Goal: Transaction & Acquisition: Download file/media

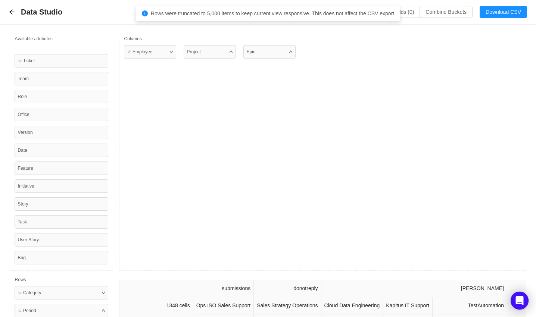
click at [78, 17] on div "Data Studio Additional fields (0) Combine Buckets (0) Download CSV" at bounding box center [268, 12] width 518 height 12
click at [8, 11] on div "Data Studio Additional fields (0) Combine Buckets (0) Download CSV" at bounding box center [268, 12] width 536 height 25
click at [10, 10] on icon "icon: arrow-left" at bounding box center [12, 12] width 6 height 6
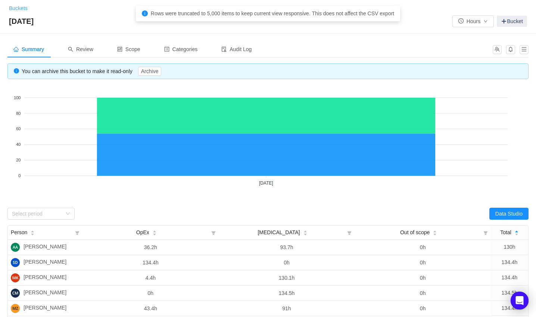
click at [10, 10] on link "Buckets" at bounding box center [18, 8] width 19 height 6
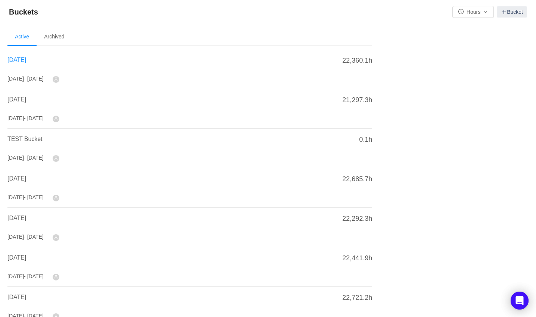
click at [26, 61] on span "[DATE]" at bounding box center [16, 60] width 19 height 6
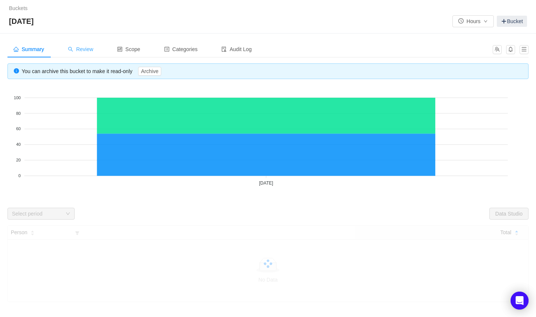
click at [77, 49] on span "Review" at bounding box center [80, 49] width 25 height 6
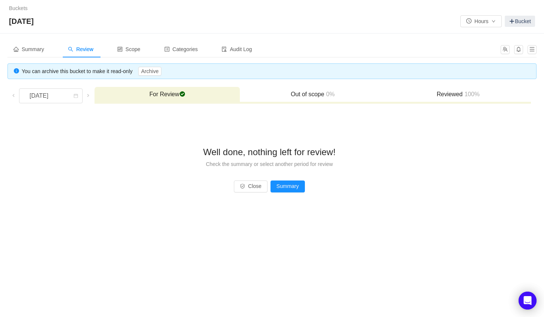
click at [459, 95] on h3 "Reviewed 100%" at bounding box center [458, 94] width 138 height 7
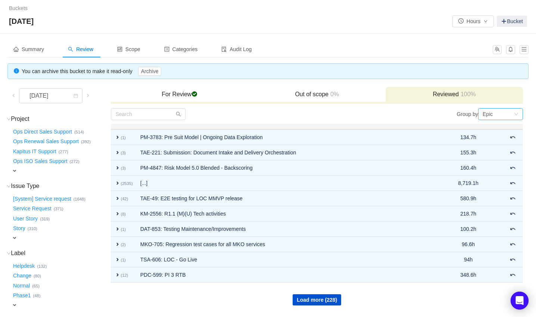
click at [509, 112] on div "Epic" at bounding box center [498, 114] width 31 height 11
click at [497, 142] on li "Project" at bounding box center [500, 141] width 45 height 12
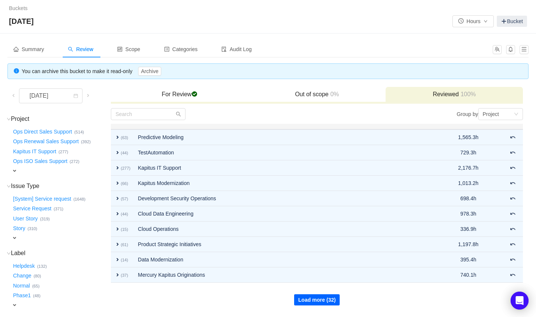
click at [305, 298] on button "Load more (32)" at bounding box center [317, 300] width 46 height 11
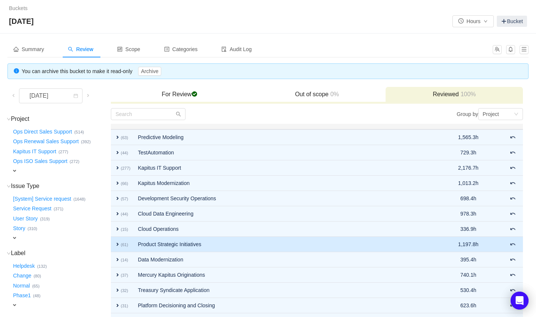
scroll to position [170, 0]
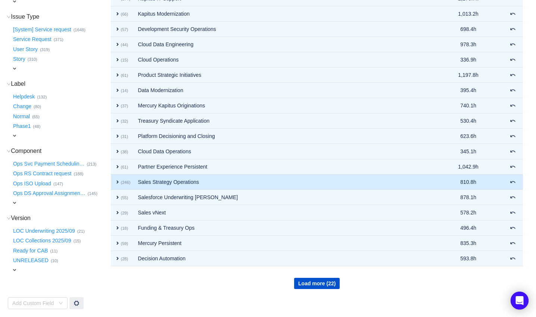
click at [116, 179] on span "expand" at bounding box center [118, 182] width 6 height 6
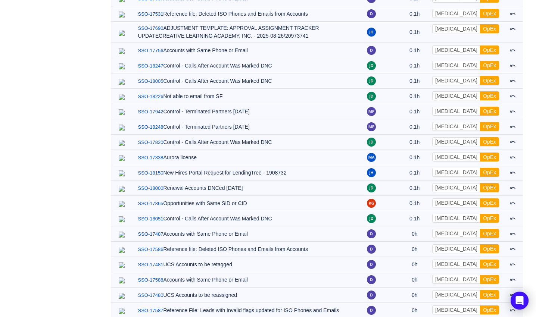
scroll to position [3966, 0]
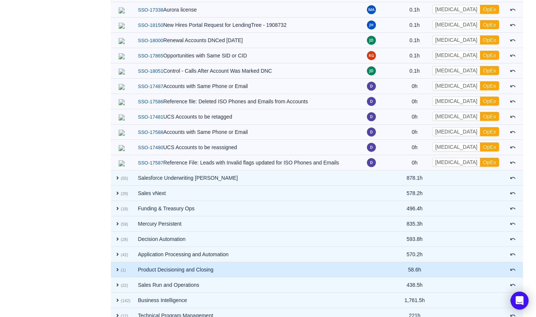
scroll to position [4119, 0]
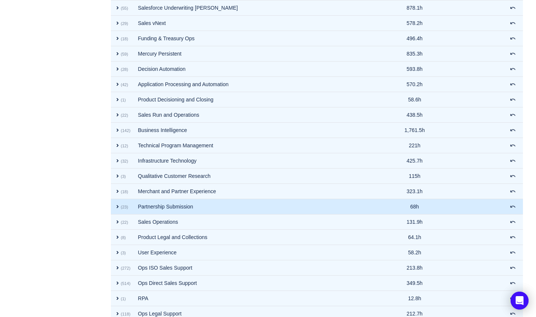
scroll to position [4272, 0]
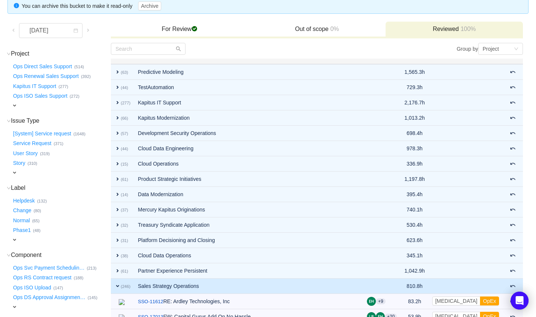
scroll to position [50, 0]
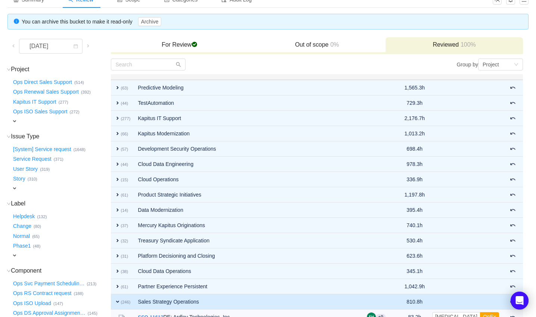
click at [15, 120] on span "expand" at bounding box center [15, 121] width 6 height 6
click at [24, 121] on div "Select value" at bounding box center [44, 121] width 59 height 7
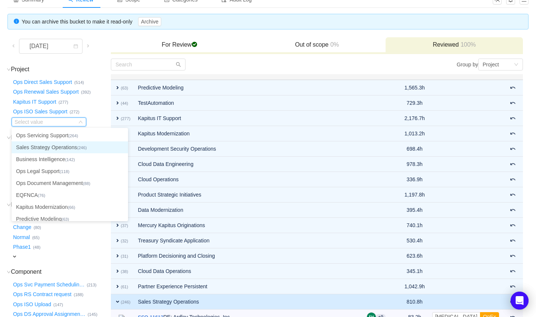
click at [38, 144] on li "Sales Strategy Operations (246)" at bounding box center [70, 148] width 117 height 12
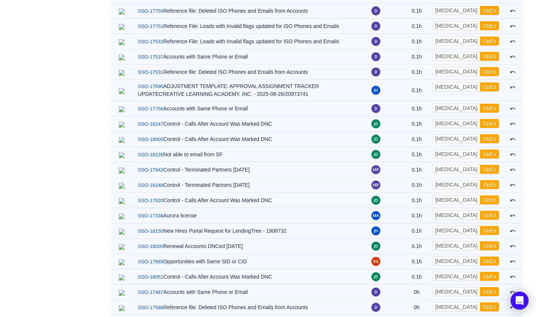
scroll to position [3653, 0]
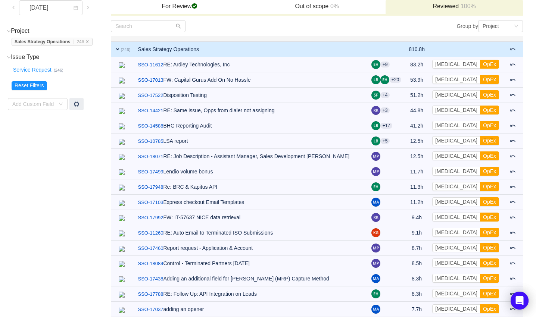
scroll to position [0, 0]
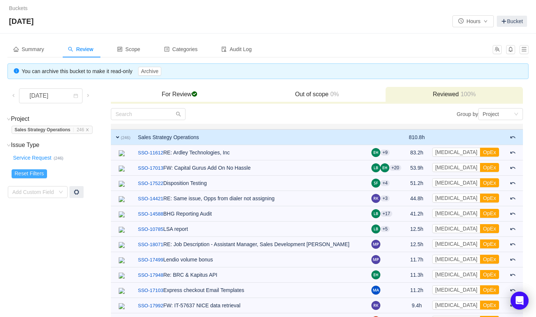
click at [16, 173] on button "Reset Filters" at bounding box center [29, 174] width 35 height 9
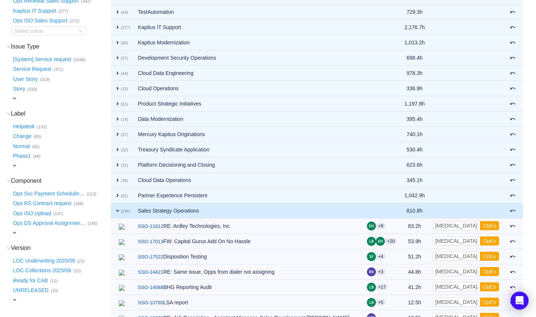
scroll to position [249, 0]
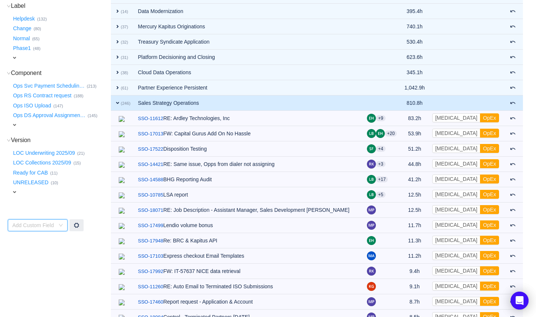
click at [58, 221] on div "Add Custom Field" at bounding box center [38, 226] width 60 height 12
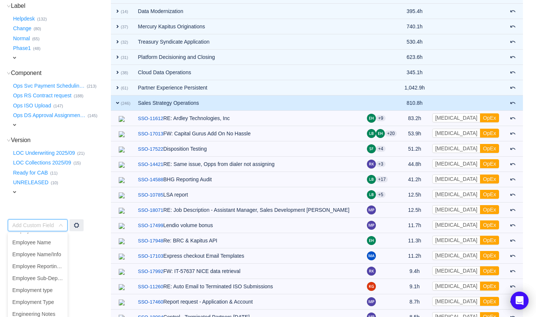
scroll to position [2589, 0]
click at [47, 293] on li "Employee Name" at bounding box center [38, 292] width 60 height 12
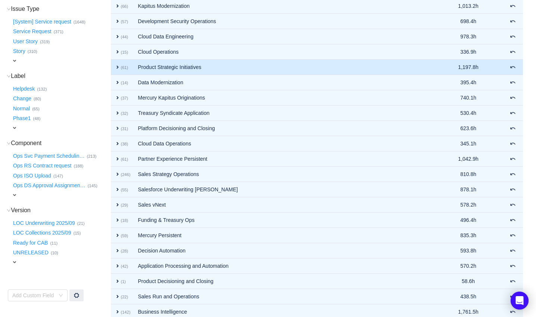
scroll to position [162, 0]
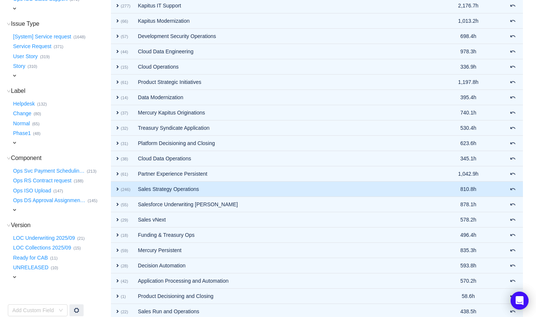
click at [116, 189] on span "expand" at bounding box center [118, 189] width 6 height 6
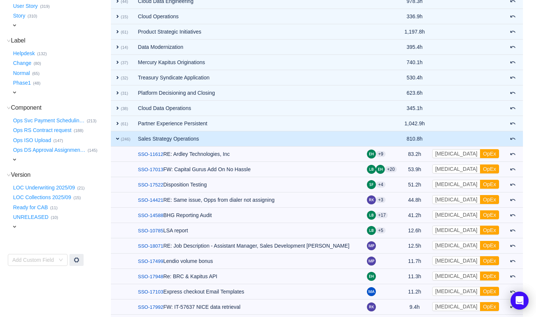
scroll to position [212, 0]
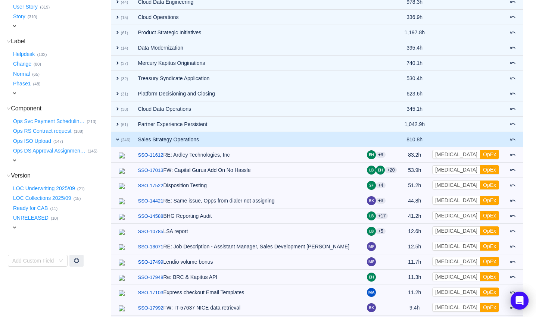
click at [429, 139] on td "810.8h" at bounding box center [415, 139] width 28 height 15
click at [119, 139] on span "expand" at bounding box center [118, 140] width 6 height 6
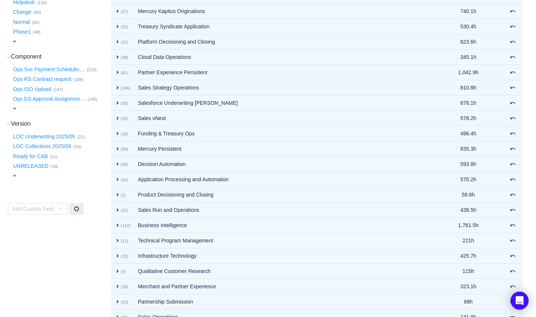
scroll to position [312, 0]
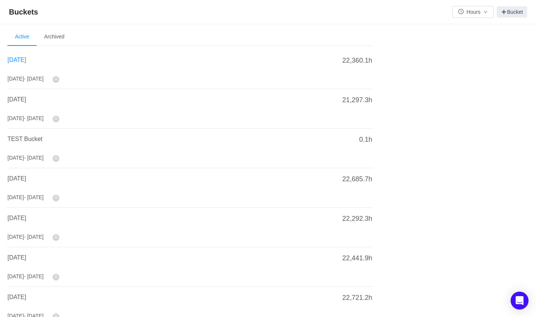
click at [26, 59] on span "[DATE]" at bounding box center [16, 60] width 19 height 6
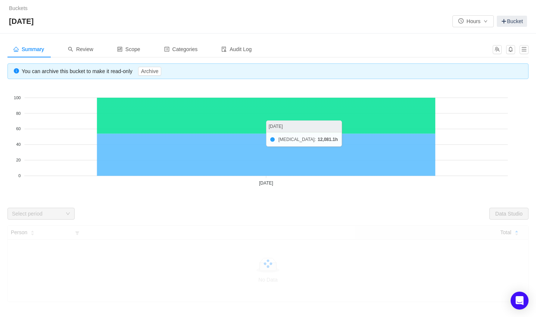
click at [329, 156] on icon at bounding box center [266, 155] width 338 height 42
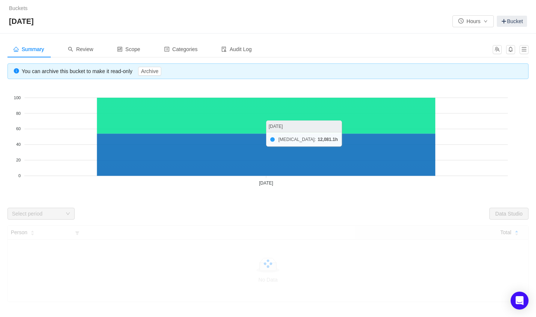
click at [329, 156] on icon at bounding box center [266, 155] width 338 height 42
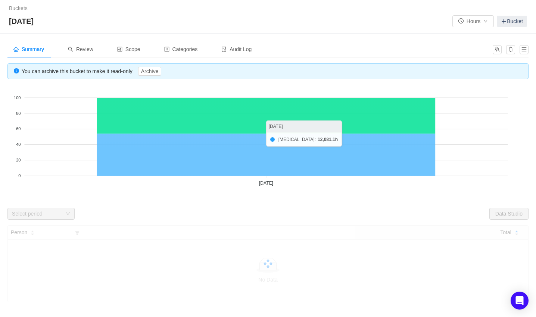
click at [329, 156] on icon at bounding box center [266, 155] width 338 height 42
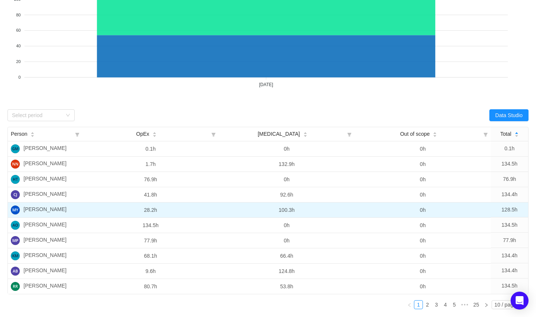
scroll to position [99, 0]
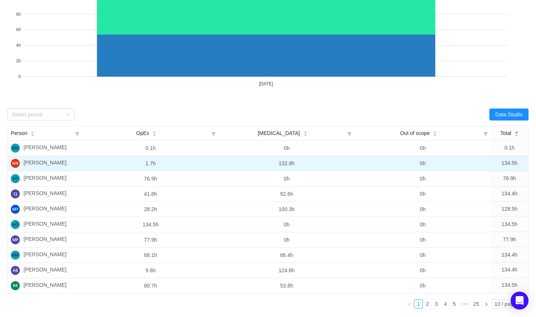
click at [284, 165] on td "132.9h" at bounding box center [287, 163] width 136 height 15
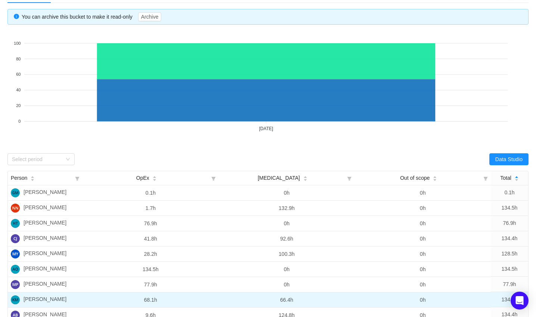
scroll to position [22, 0]
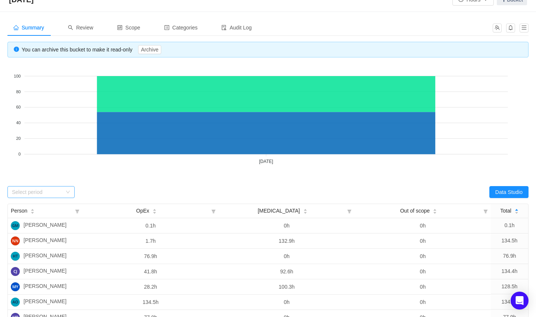
click at [68, 190] on icon "icon: down" at bounding box center [68, 192] width 4 height 4
click at [37, 207] on li "[DATE]" at bounding box center [40, 207] width 67 height 12
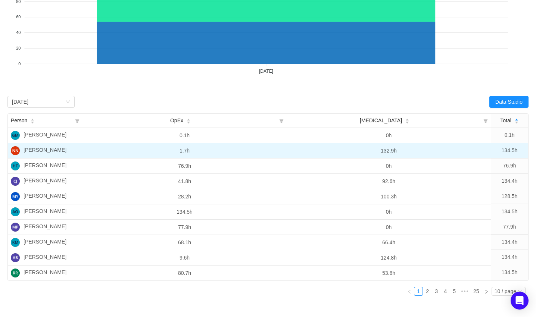
scroll to position [171, 0]
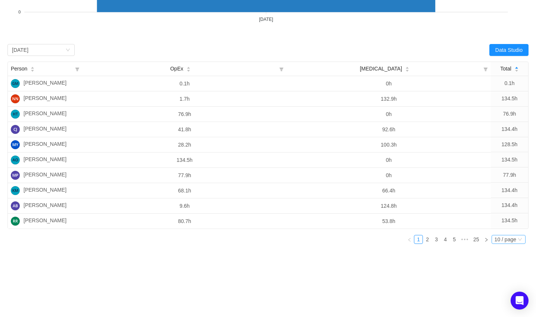
click at [497, 239] on div "10 / page" at bounding box center [506, 240] width 22 height 8
click at [500, 277] on li "50 / page" at bounding box center [508, 283] width 34 height 12
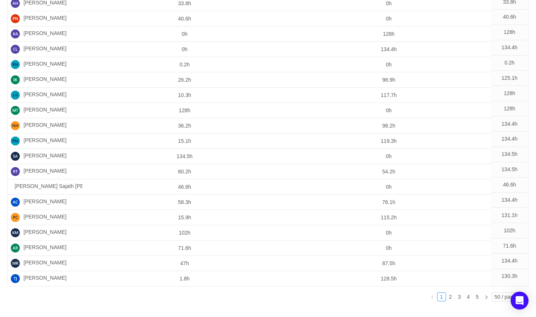
scroll to position [179, 0]
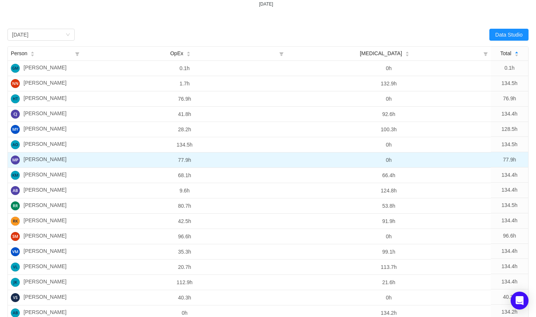
click at [188, 161] on td "77.9h" at bounding box center [185, 160] width 204 height 15
click at [47, 162] on span "[PERSON_NAME]" at bounding box center [45, 160] width 43 height 9
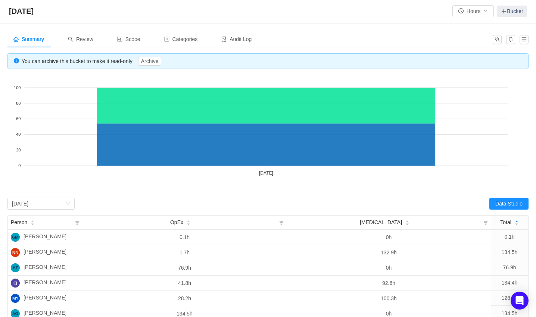
scroll to position [0, 0]
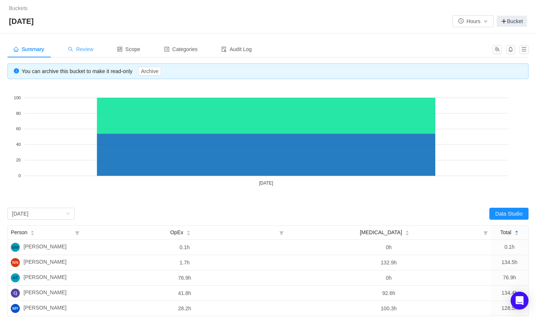
click at [80, 47] on span "Review" at bounding box center [80, 49] width 25 height 6
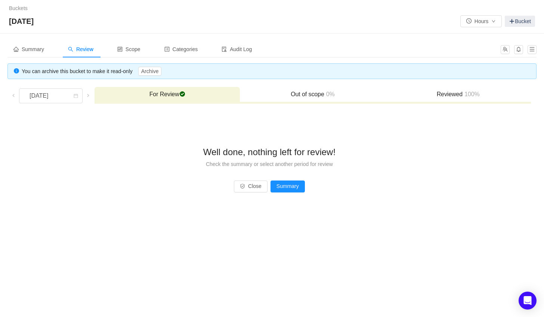
click at [487, 98] on h3 "Reviewed 100%" at bounding box center [458, 94] width 138 height 7
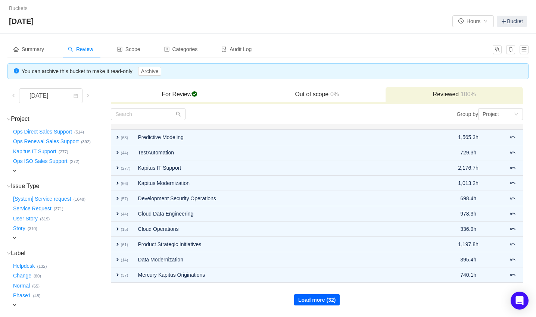
click at [313, 302] on button "Load more (32)" at bounding box center [317, 300] width 46 height 11
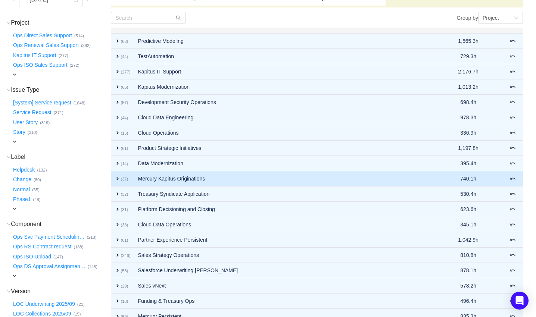
scroll to position [170, 0]
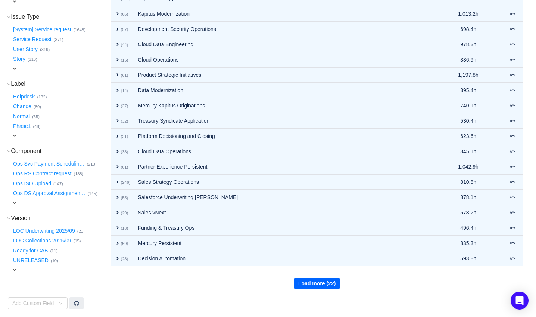
click at [312, 282] on button "Load more (22)" at bounding box center [317, 283] width 46 height 11
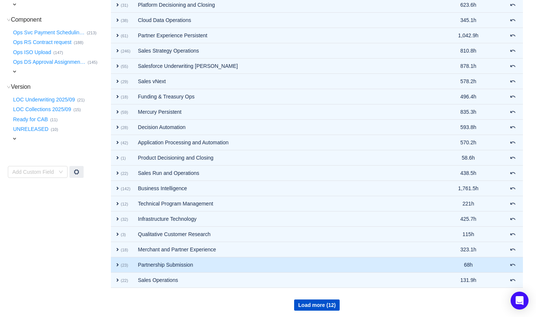
scroll to position [302, 0]
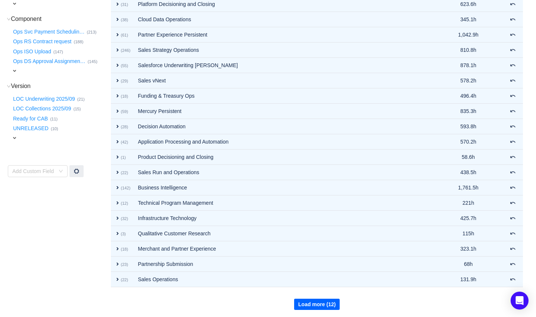
click at [309, 303] on button "Load more (12)" at bounding box center [317, 304] width 46 height 11
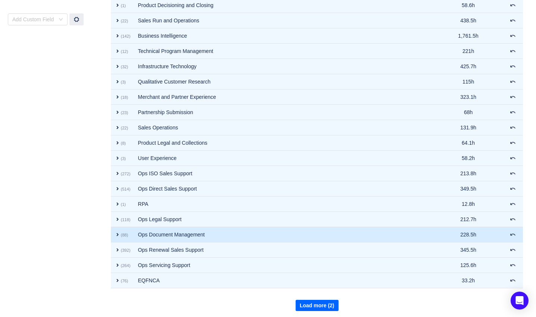
scroll to position [454, 0]
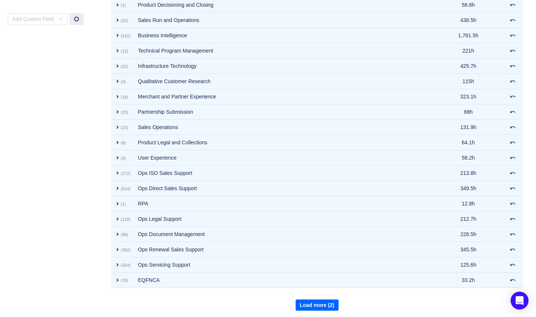
click at [334, 304] on button "Load more (2)" at bounding box center [317, 305] width 43 height 11
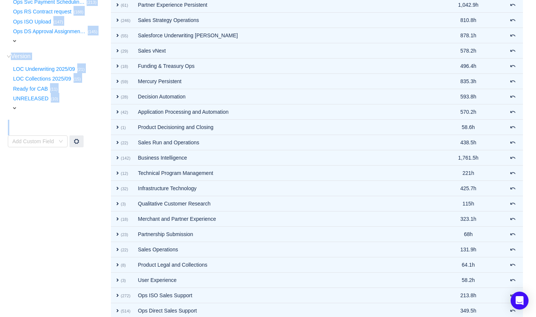
scroll to position [461, 0]
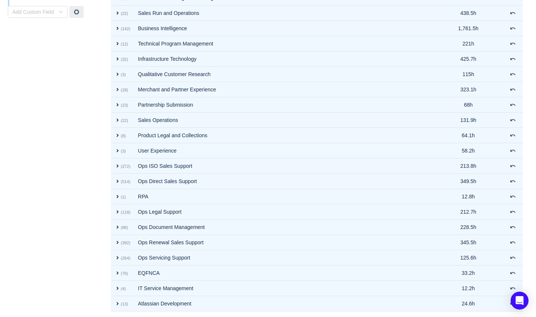
drag, startPoint x: 111, startPoint y: 134, endPoint x: 378, endPoint y: 343, distance: 339.5
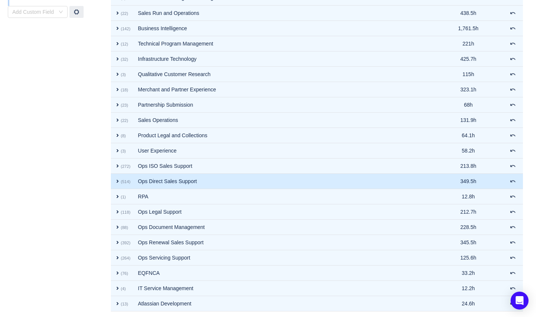
copy tbody "September 2025 For Review checked Out of scope 0% Reviewed 100% Project (42) hi…"
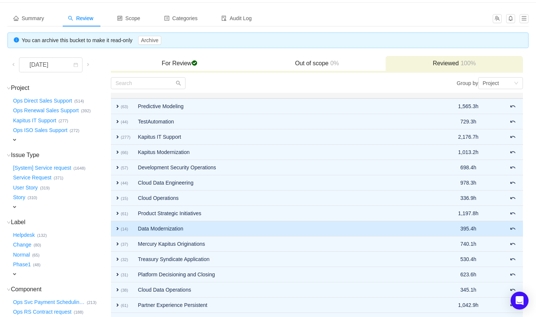
scroll to position [0, 0]
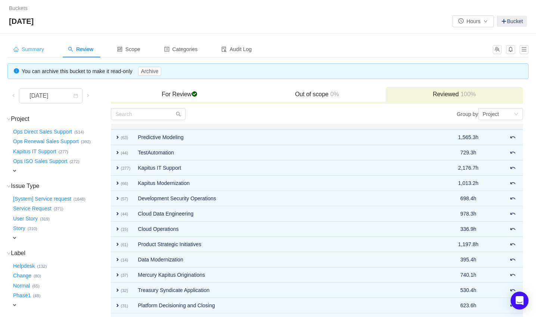
click at [38, 51] on span "Summary" at bounding box center [28, 49] width 31 height 6
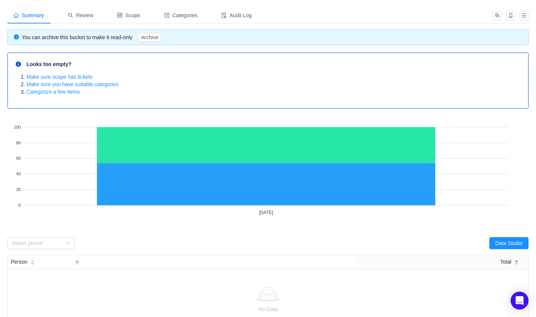
scroll to position [50, 0]
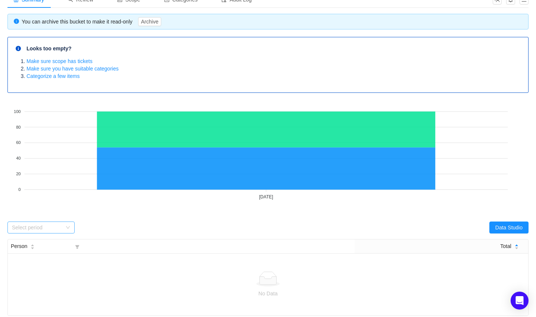
click at [55, 229] on div "Select period" at bounding box center [37, 227] width 50 height 7
click at [48, 244] on li "[DATE]" at bounding box center [40, 243] width 67 height 12
click at [109, 230] on div "Select period September 2025" at bounding box center [137, 228] width 261 height 12
click at [511, 229] on button "Data Studio" at bounding box center [509, 228] width 39 height 12
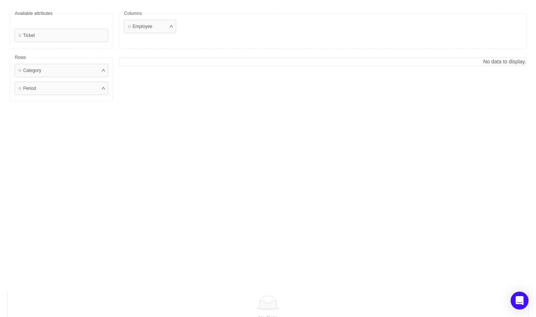
scroll to position [0, 0]
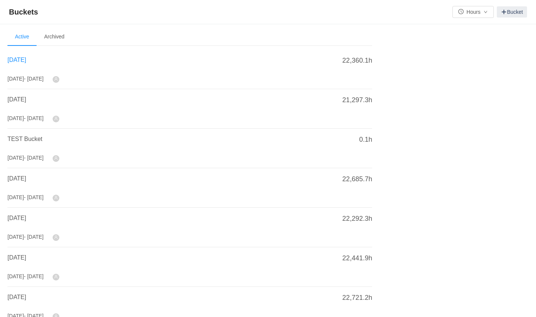
click at [24, 57] on span "[DATE]" at bounding box center [16, 60] width 19 height 6
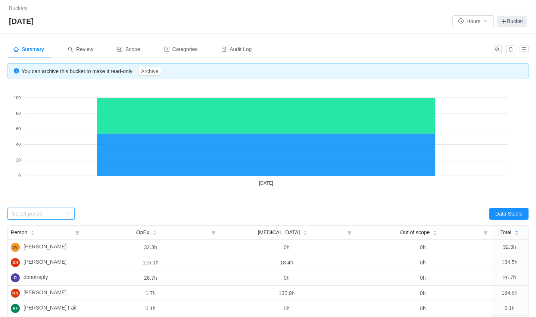
click at [68, 211] on div "Select period" at bounding box center [40, 214] width 67 height 12
click at [48, 227] on li "[DATE]" at bounding box center [40, 229] width 67 height 12
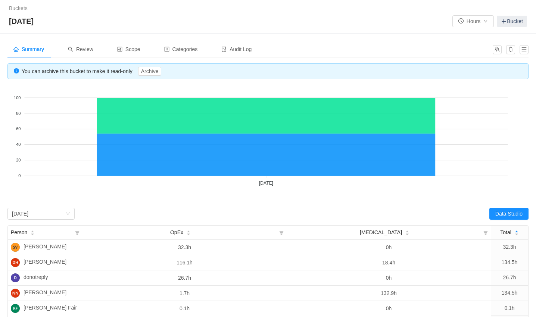
click at [196, 199] on div "CapEx OpEx 100 100 80 80 60 60 40 40 20 20 0 0 September 2025 September 2025 Se…" at bounding box center [267, 146] width 521 height 118
click at [508, 212] on button "Data Studio" at bounding box center [509, 214] width 39 height 12
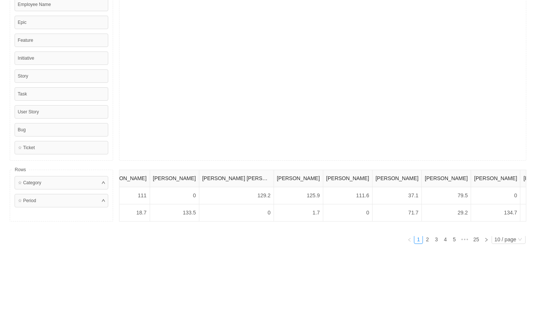
scroll to position [0, 11320]
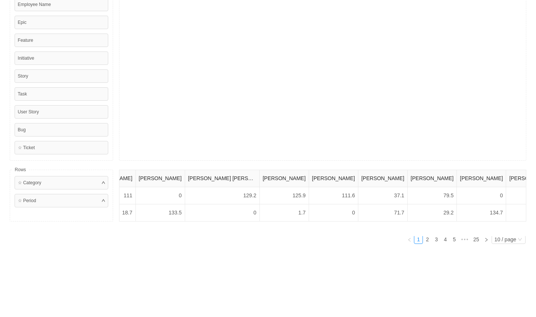
click at [30, 266] on div "Summary Review Scope Categories Audit Log You can archive this bucket to make i…" at bounding box center [268, 94] width 536 height 448
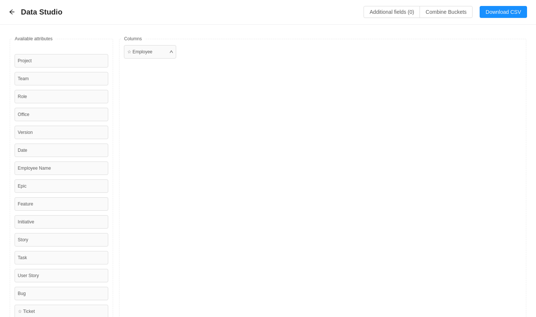
click at [458, 151] on div "☆ Employee" at bounding box center [323, 182] width 408 height 286
click at [170, 53] on div at bounding box center [171, 52] width 3 height 7
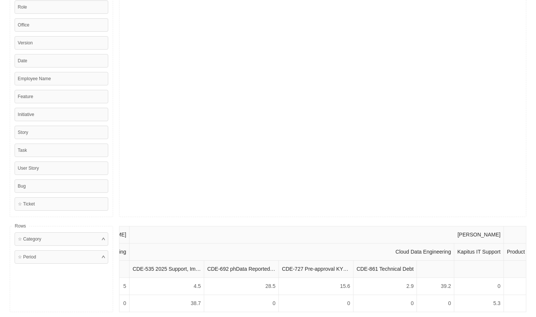
scroll to position [171, 0]
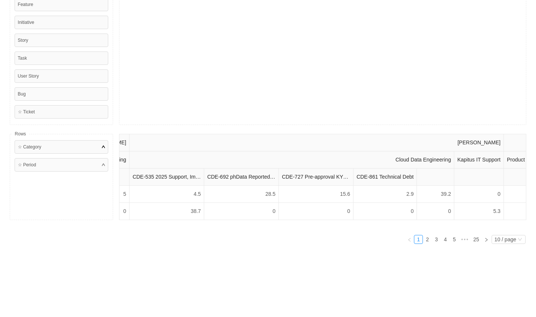
click at [105, 141] on div "☆ Category" at bounding box center [62, 146] width 94 height 13
click at [245, 134] on th "[PERSON_NAME]" at bounding box center [317, 142] width 375 height 17
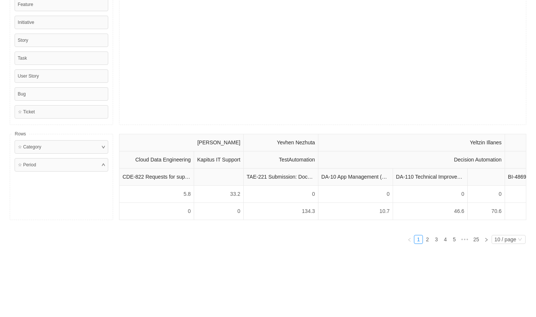
scroll to position [0, 0]
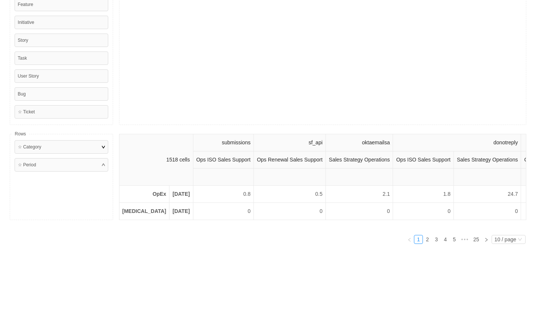
click at [103, 144] on div at bounding box center [103, 147] width 3 height 7
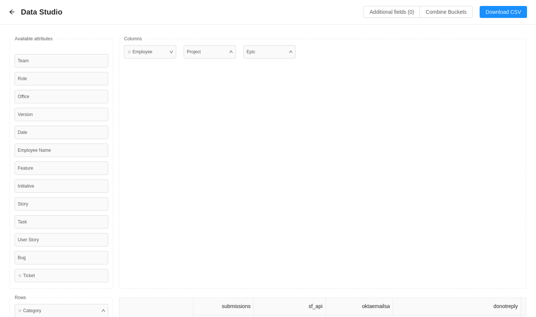
click at [303, 167] on div "☆ Employee Project Epic" at bounding box center [323, 164] width 408 height 250
click at [498, 12] on button "Download CSV" at bounding box center [503, 12] width 47 height 12
click at [94, 18] on div "Data Studio Additional fields (0) Combine Buckets (0) Download CSV" at bounding box center [268, 12] width 536 height 25
